Goal: Navigation & Orientation: Find specific page/section

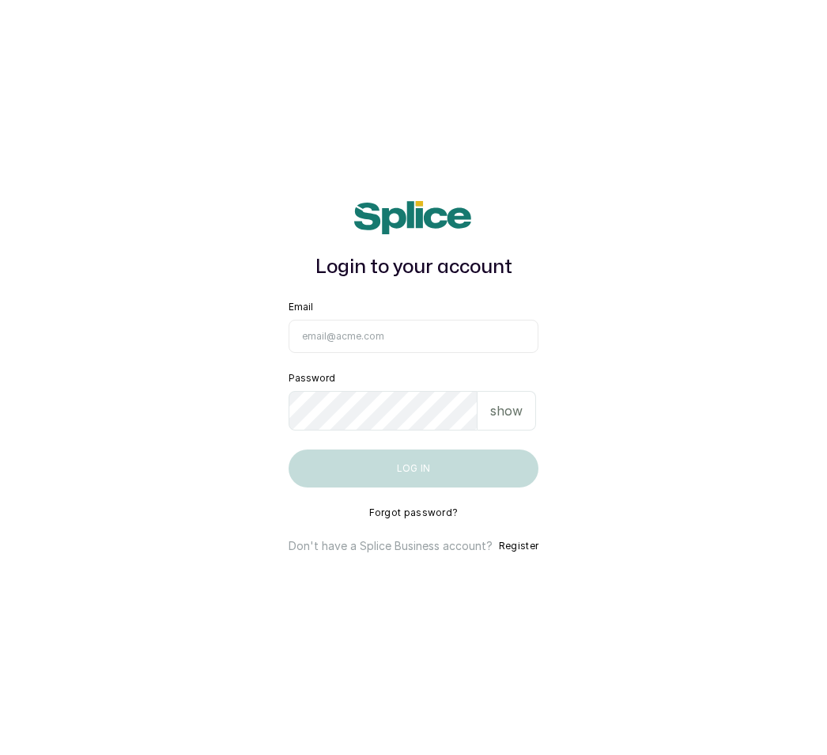
click at [326, 344] on input "Email" at bounding box center [414, 336] width 250 height 33
type input "[EMAIL_ADDRESS][DOMAIN_NAME]"
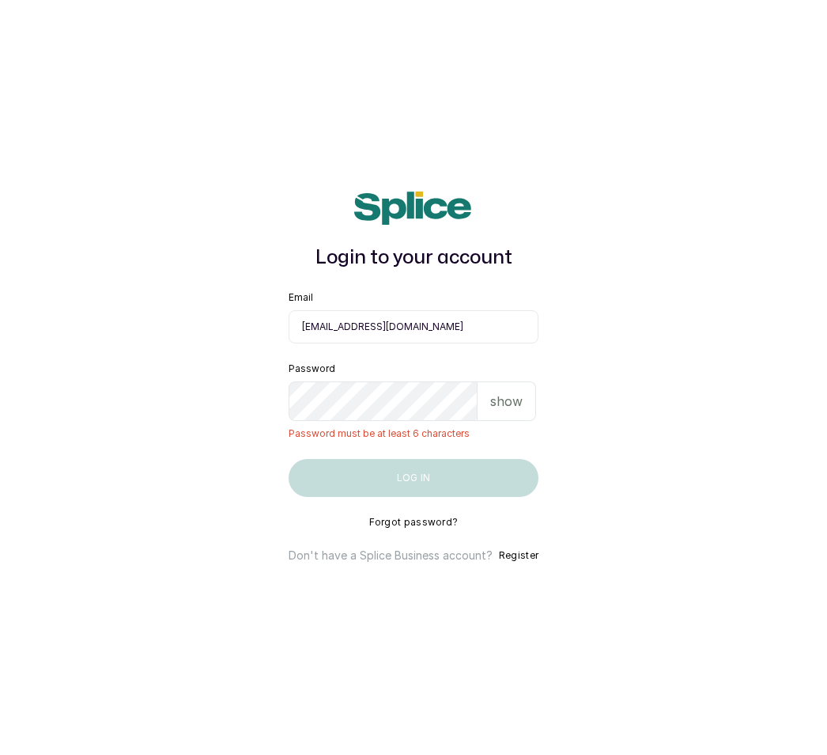
click at [516, 403] on div "show" at bounding box center [507, 401] width 59 height 40
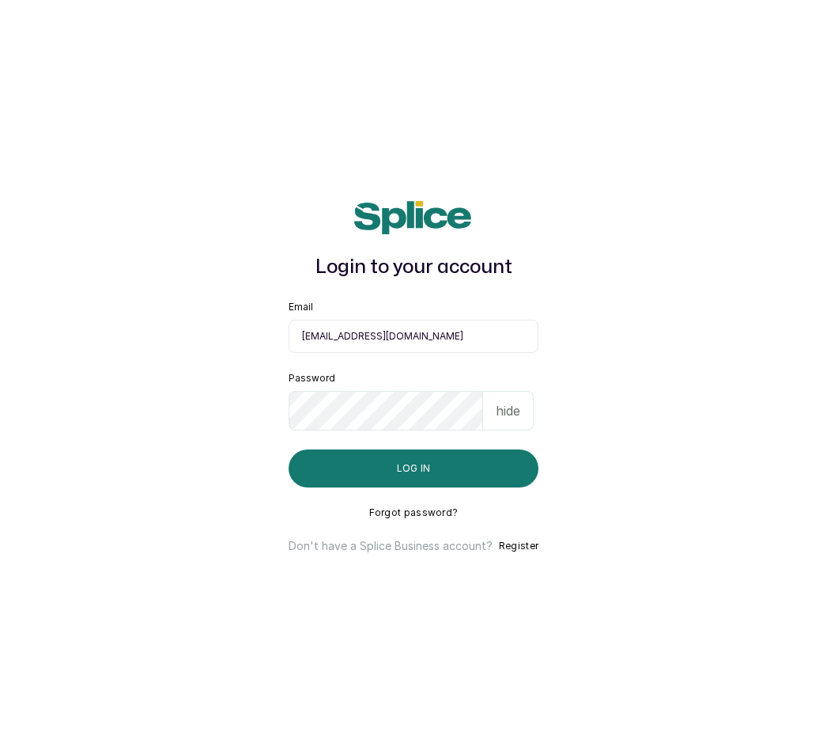
click at [516, 418] on p "hide" at bounding box center [508, 410] width 25 height 19
click at [439, 483] on button "Log in" at bounding box center [414, 468] width 250 height 38
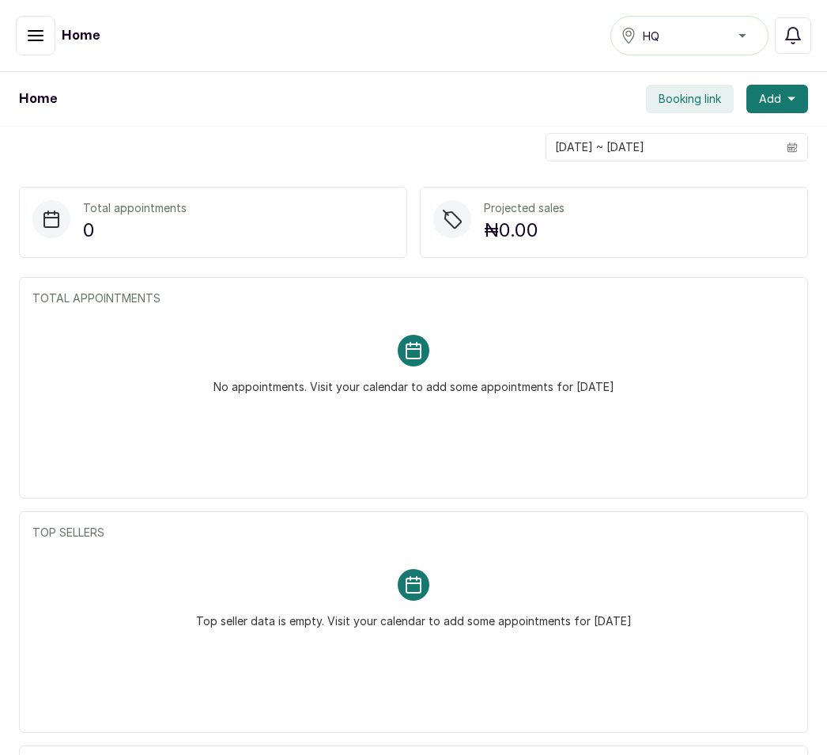
click at [54, 28] on button "button" at bounding box center [36, 36] width 40 height 40
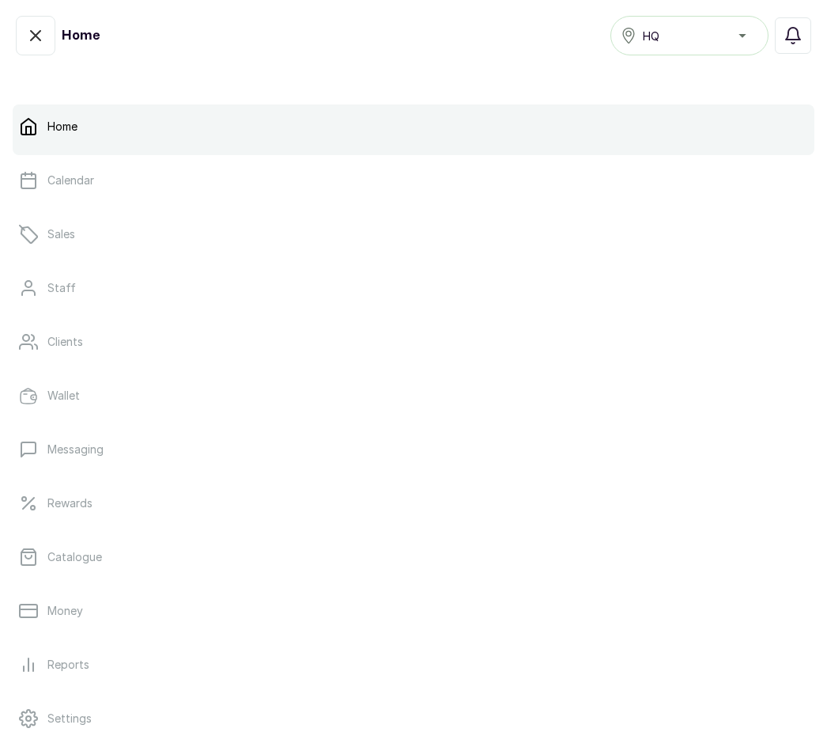
click at [111, 555] on link "Catalogue" at bounding box center [414, 557] width 802 height 44
